Goal: Information Seeking & Learning: Learn about a topic

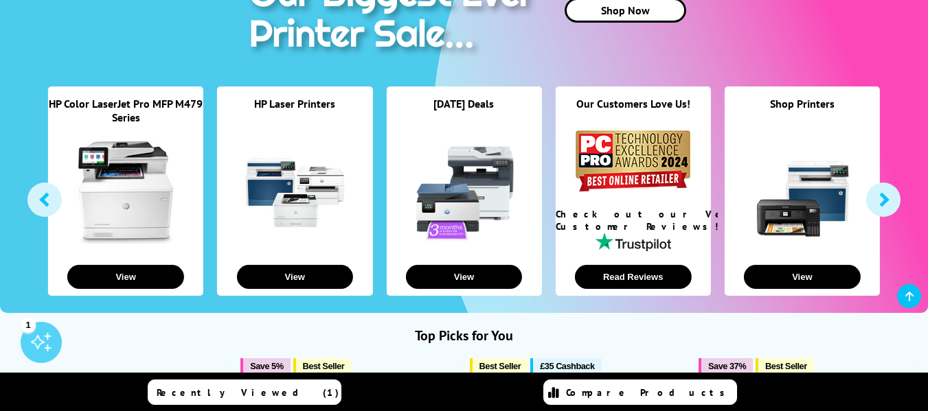
scroll to position [275, 0]
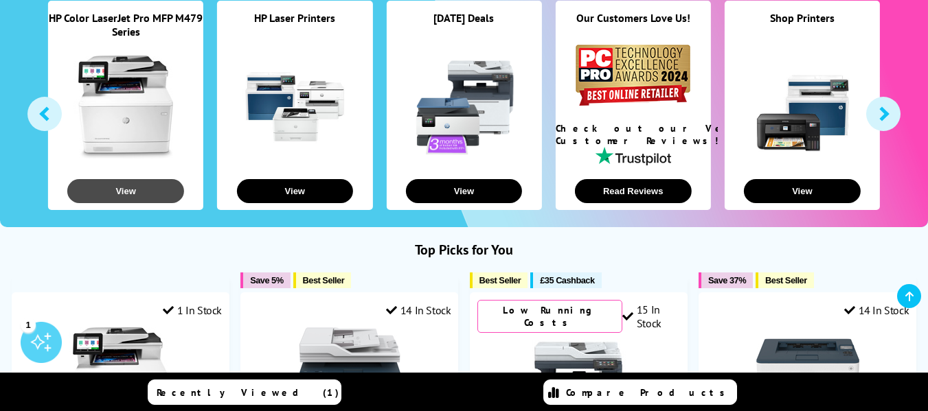
click at [170, 191] on button "View" at bounding box center [125, 191] width 117 height 24
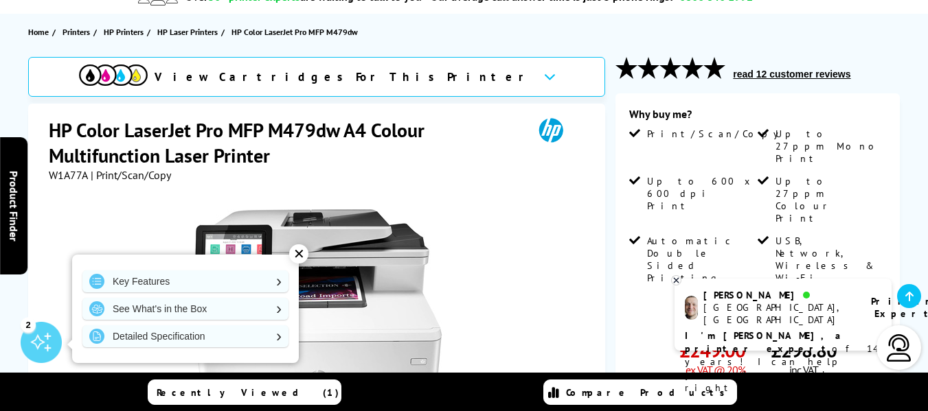
click at [301, 258] on div "✕" at bounding box center [298, 254] width 19 height 19
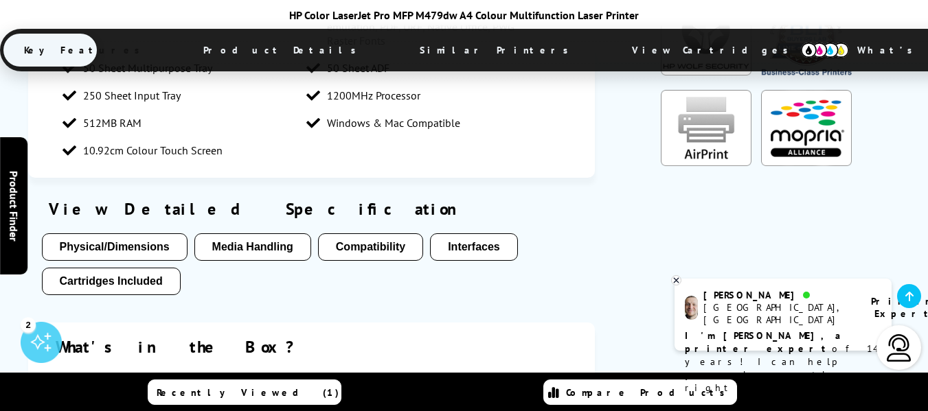
scroll to position [1443, 0]
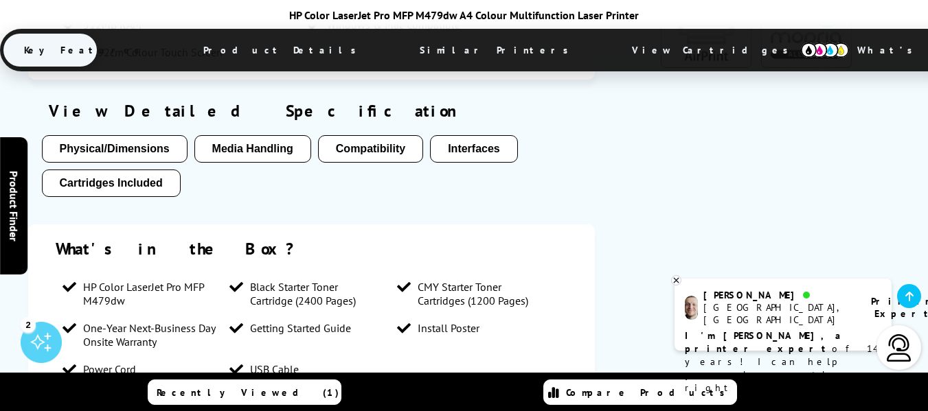
click at [240, 146] on button "Media Handling" at bounding box center [252, 148] width 117 height 27
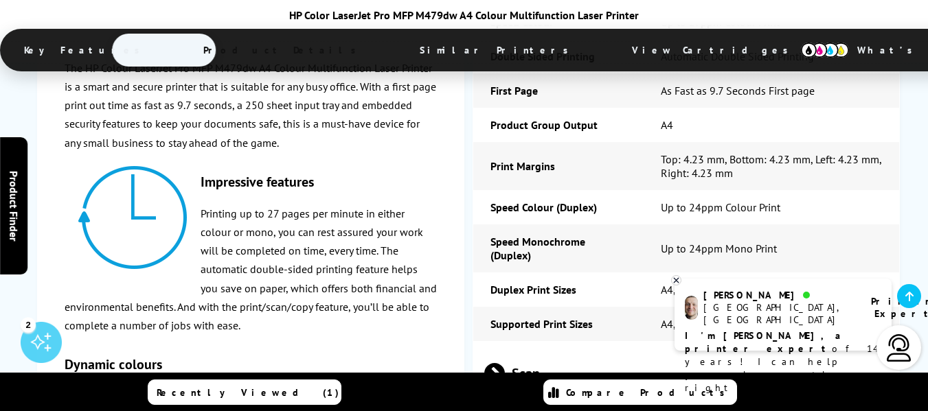
scroll to position [2764, 0]
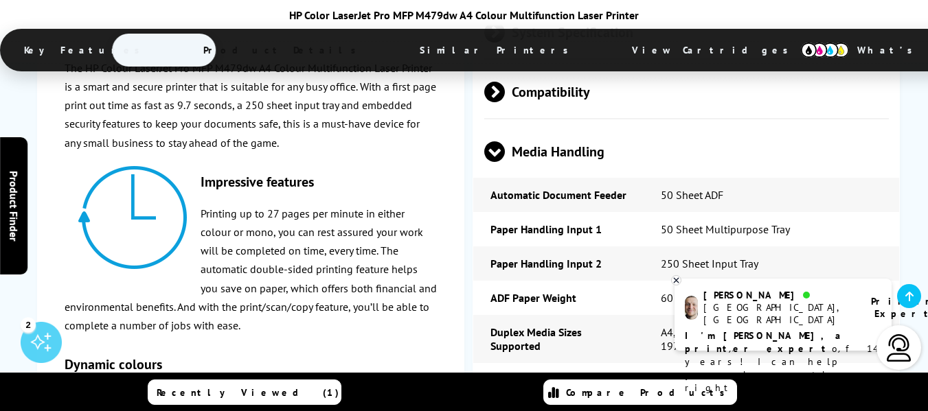
click at [677, 282] on icon at bounding box center [676, 280] width 9 height 10
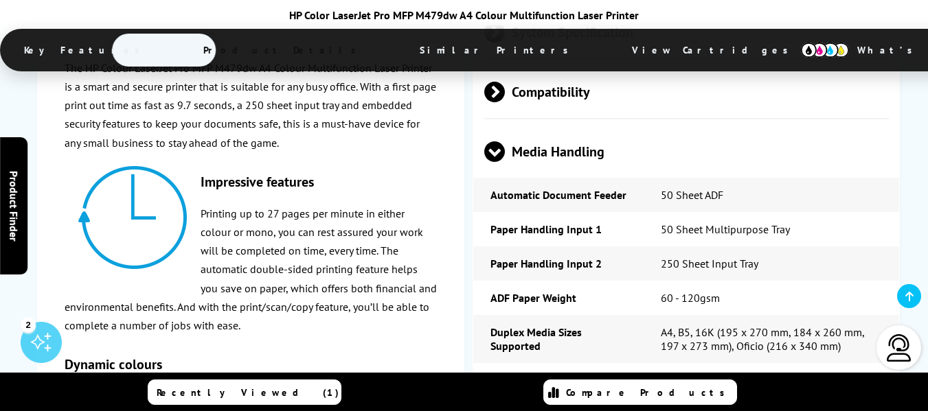
scroll to position [2558, 0]
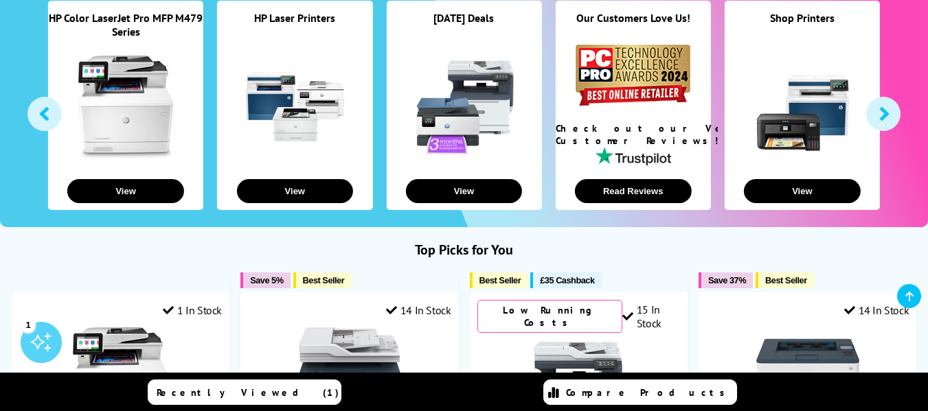
scroll to position [206, 0]
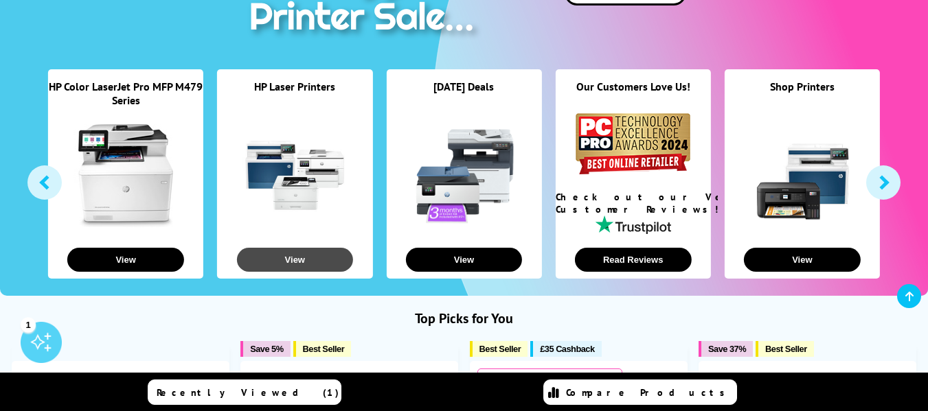
click at [288, 252] on button "View" at bounding box center [294, 260] width 117 height 24
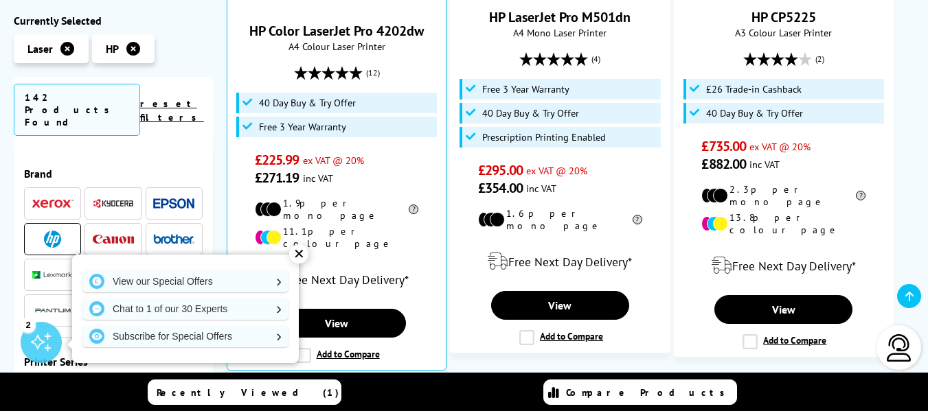
scroll to position [1030, 0]
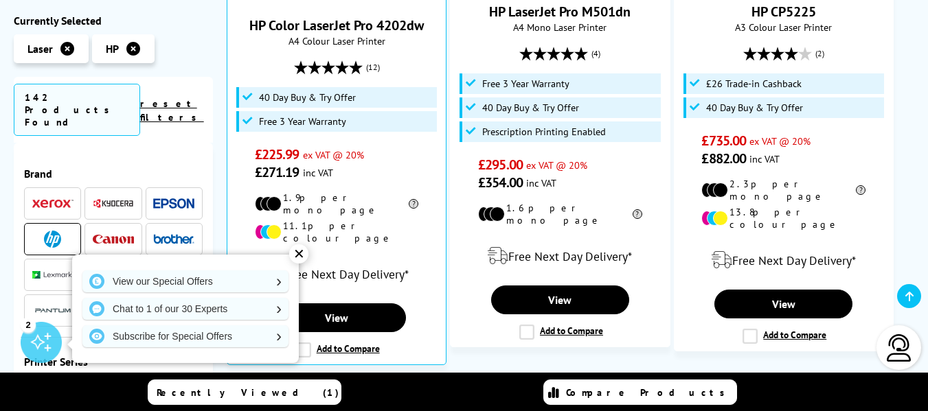
click at [299, 253] on div "✕" at bounding box center [298, 254] width 19 height 19
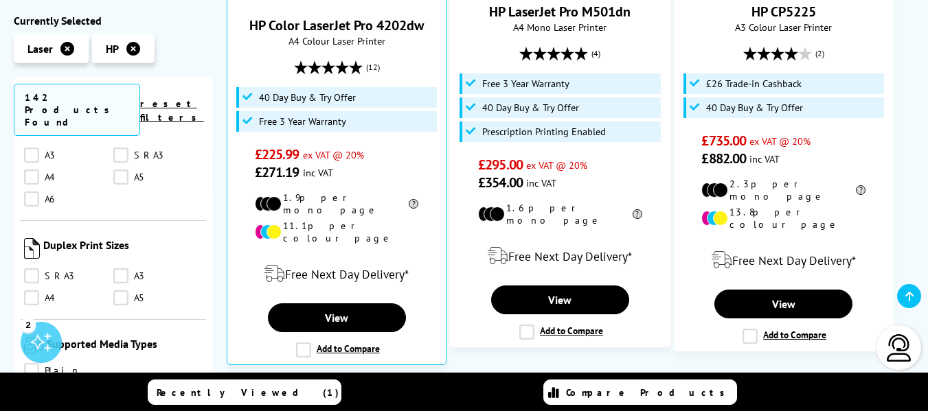
scroll to position [1717, 0]
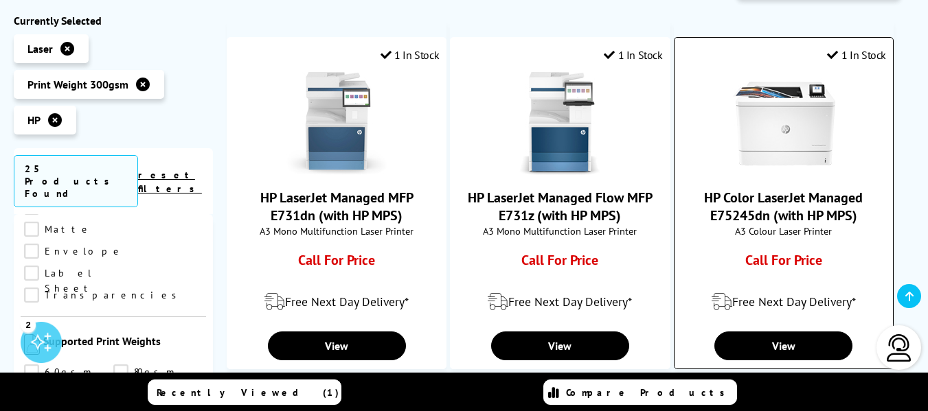
scroll to position [343, 0]
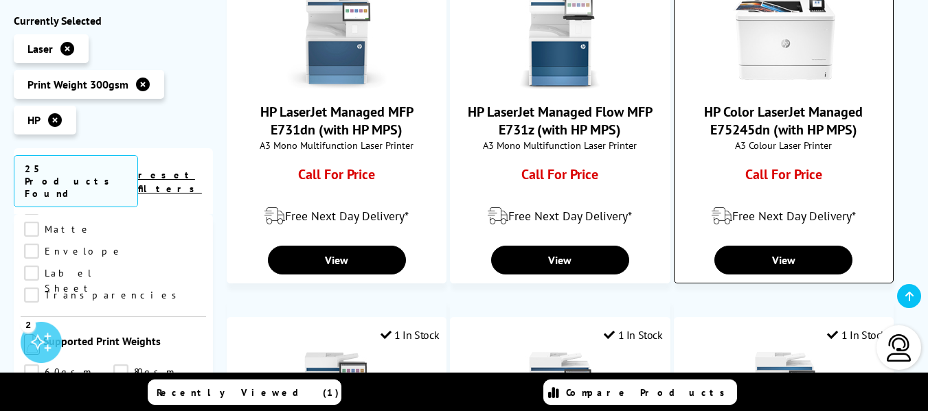
click at [820, 104] on link "HP Color LaserJet Managed E75245dn (with HP MPS)" at bounding box center [783, 121] width 159 height 36
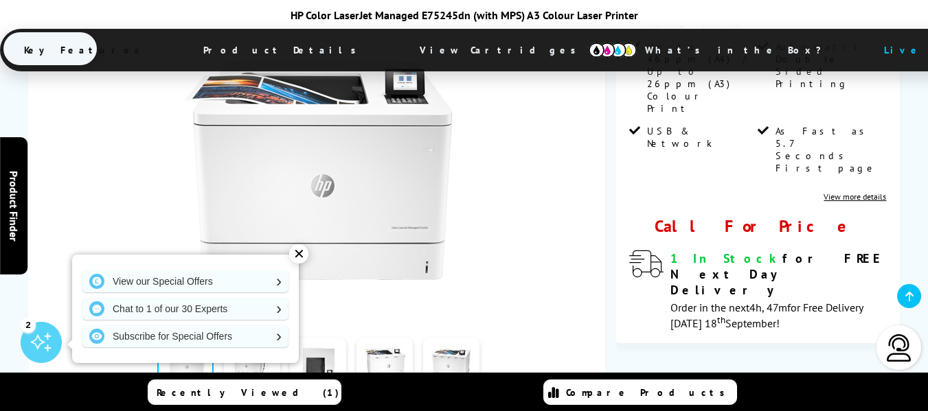
scroll to position [275, 0]
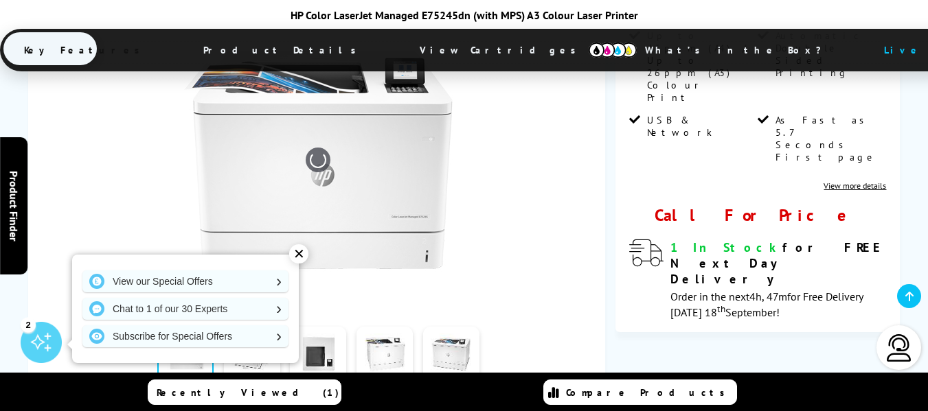
click at [297, 253] on div "✕" at bounding box center [298, 254] width 19 height 19
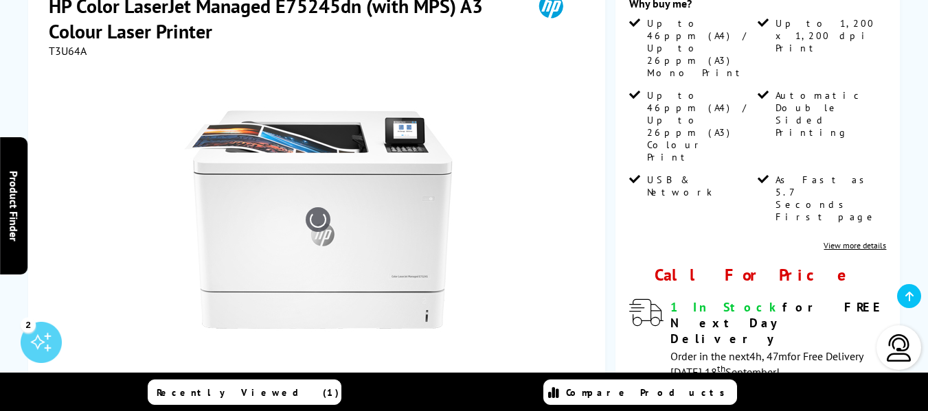
scroll to position [206, 0]
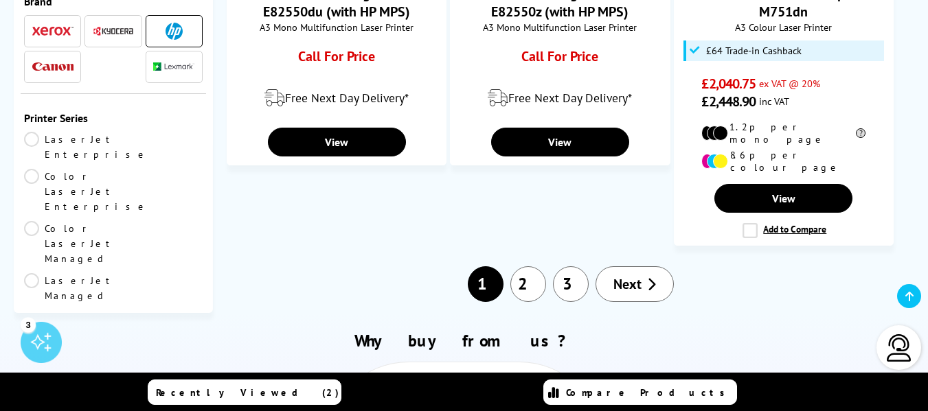
scroll to position [1717, 0]
